Goal: Task Accomplishment & Management: Manage account settings

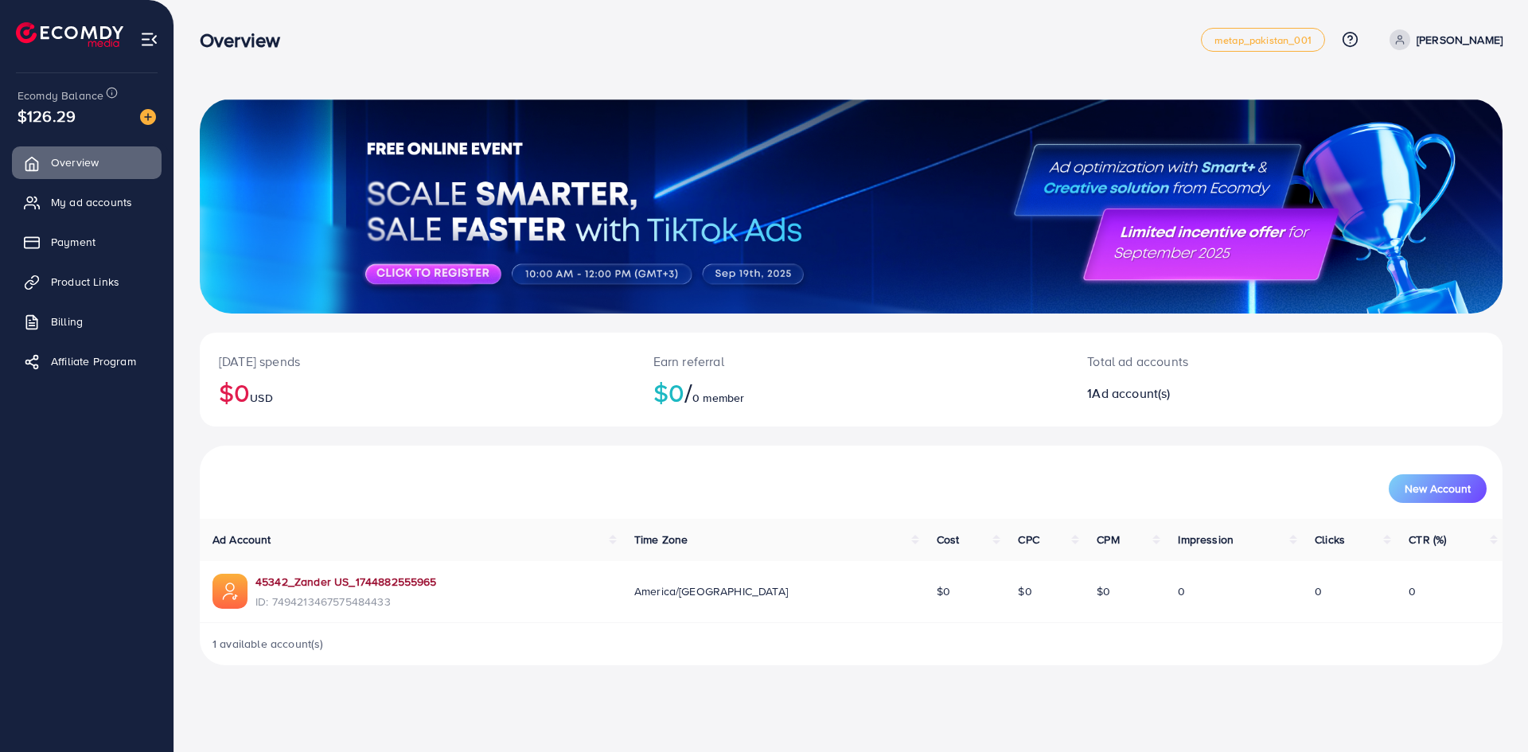
click at [413, 581] on link "45342_Zander US_1744882555965" at bounding box center [345, 582] width 181 height 16
click at [400, 581] on link "45342_Zander US_1744882555965" at bounding box center [345, 582] width 181 height 16
click at [1068, 439] on div "Today's spends $0 USD Earn referral $0 / 0 member Total ad accounts 1 Ad accoun…" at bounding box center [851, 389] width 1303 height 113
click at [1144, 732] on div "Overview metap_pakistan_001 Help Center Contact Support Plans and Pricing Term …" at bounding box center [764, 376] width 1528 height 752
click at [1308, 700] on div "Overview metap_pakistan_001 Help Center Contact Support Plans and Pricing Term …" at bounding box center [764, 376] width 1528 height 752
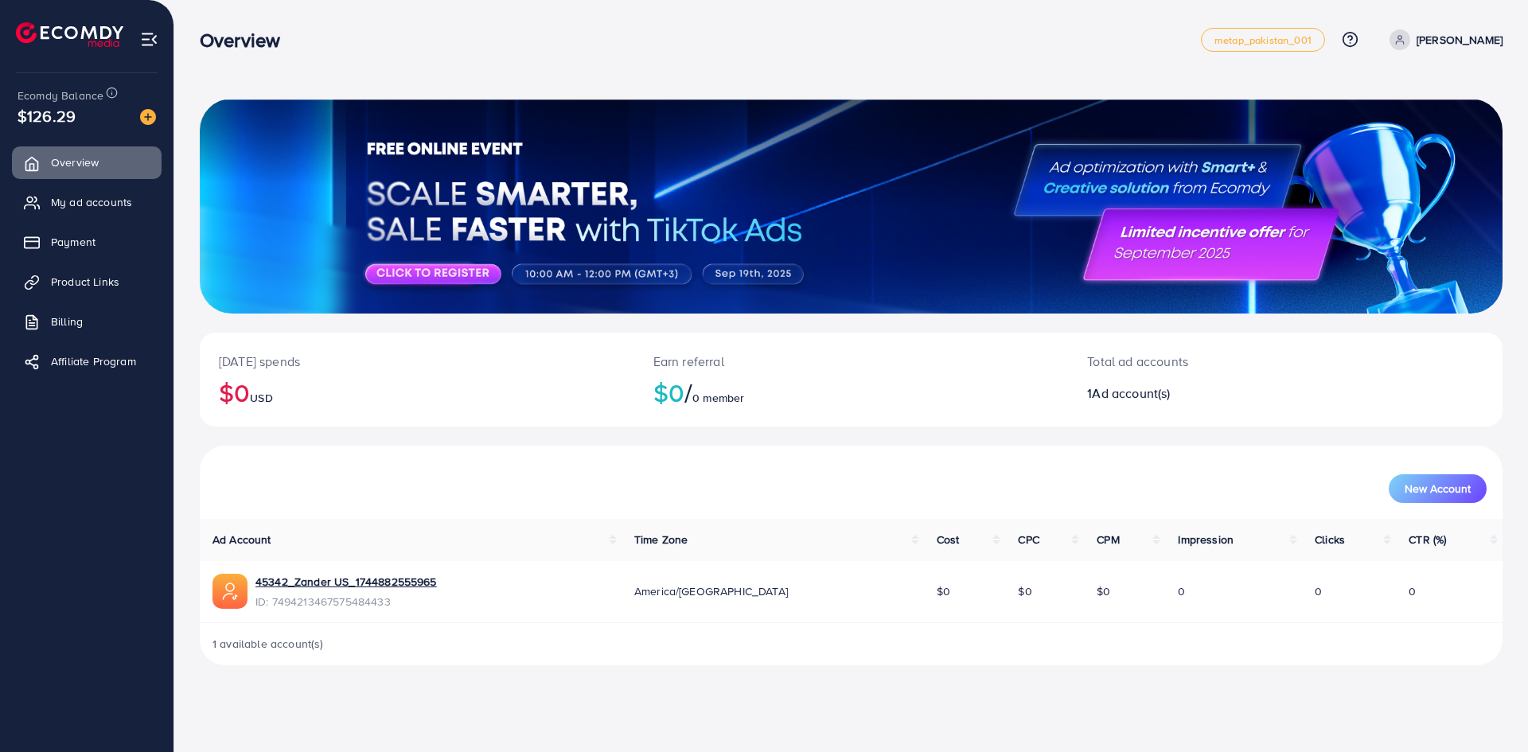
click at [1155, 707] on div "Overview metap_pakistan_001 Help Center Contact Support Plans and Pricing Term …" at bounding box center [764, 376] width 1528 height 752
click at [376, 586] on link "45342_Zander US_1744882555965" at bounding box center [345, 582] width 181 height 16
click at [1136, 701] on div "Overview metap_pakistan_001 Help Center Contact Support Plans and Pricing Term …" at bounding box center [764, 376] width 1528 height 752
click at [1094, 639] on div "1 available account(s)" at bounding box center [851, 643] width 1303 height 41
drag, startPoint x: 1082, startPoint y: 388, endPoint x: 1209, endPoint y: 390, distance: 126.6
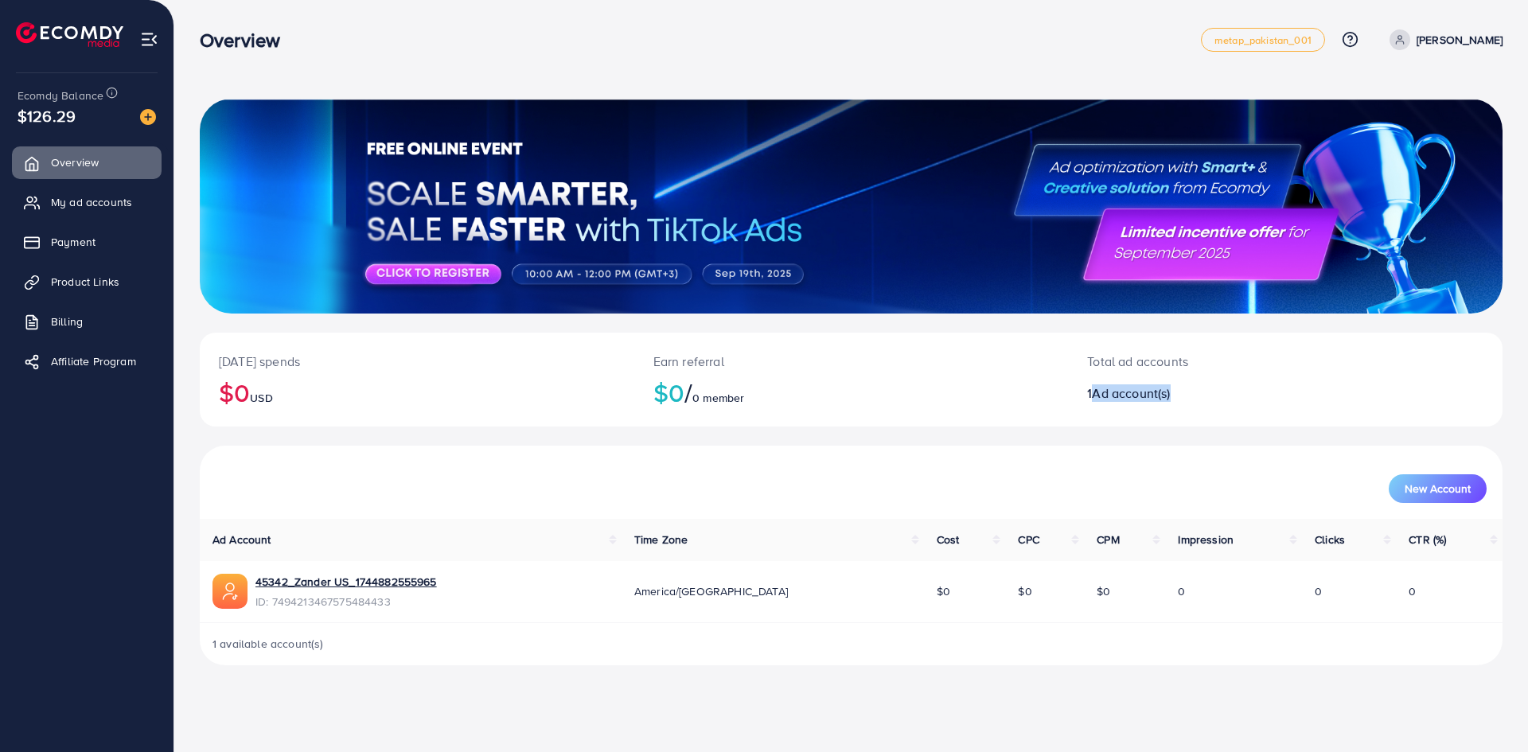
click at [1209, 390] on div "Total ad accounts 1 Ad account(s)" at bounding box center [1231, 380] width 326 height 94
click at [1056, 683] on div "[DATE] spends $0 USD Earn referral $0 / 0 member Total ad accounts 1 Ad account…" at bounding box center [851, 345] width 1354 height 691
click at [144, 34] on img at bounding box center [149, 39] width 18 height 18
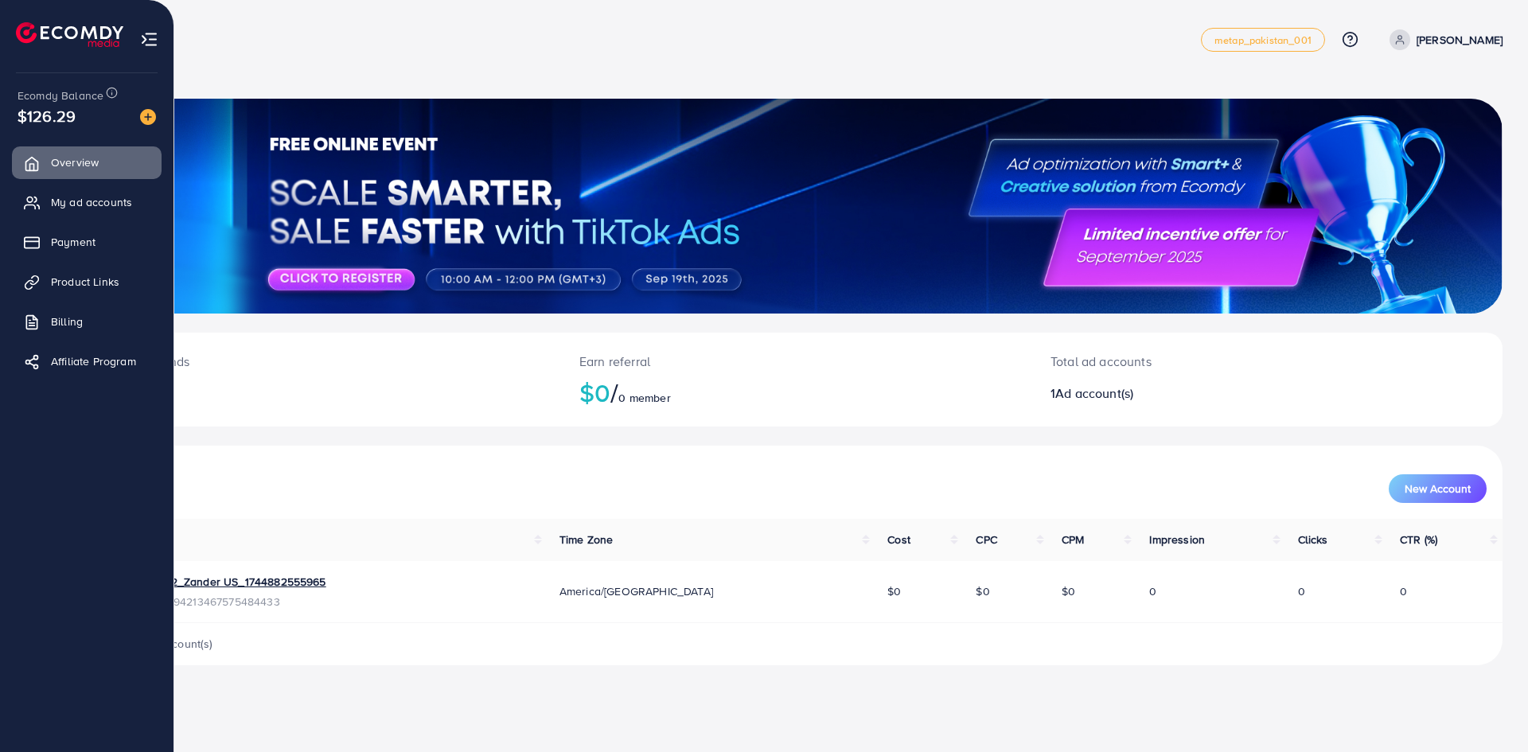
click at [110, 648] on ul "Overview My ad accounts Payment Product Links Billing Affiliate Program" at bounding box center [86, 405] width 173 height 530
click at [0, 588] on ul "Overview My ad accounts Payment Product Links Billing Affiliate Program" at bounding box center [86, 405] width 173 height 530
click at [102, 152] on link "Overview" at bounding box center [87, 162] width 150 height 32
